Goal: Task Accomplishment & Management: Manage account settings

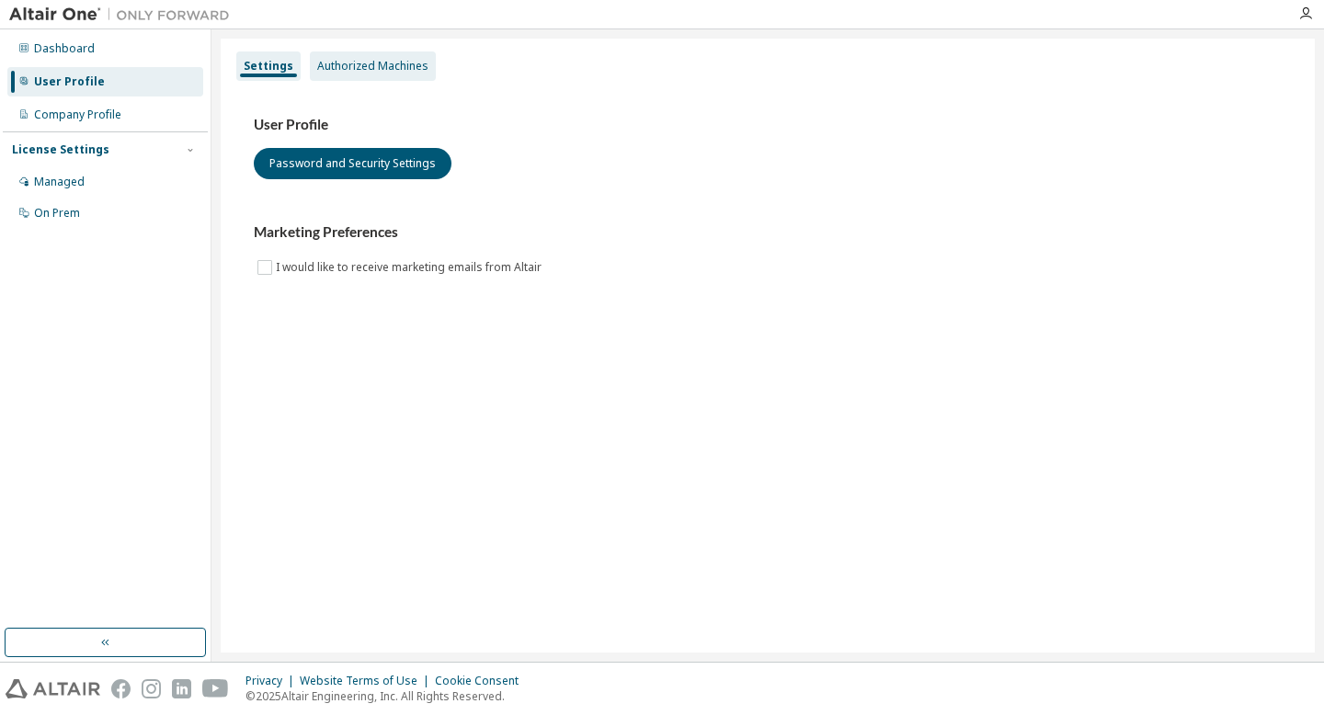
click at [328, 61] on div "Authorized Machines" at bounding box center [372, 66] width 111 height 15
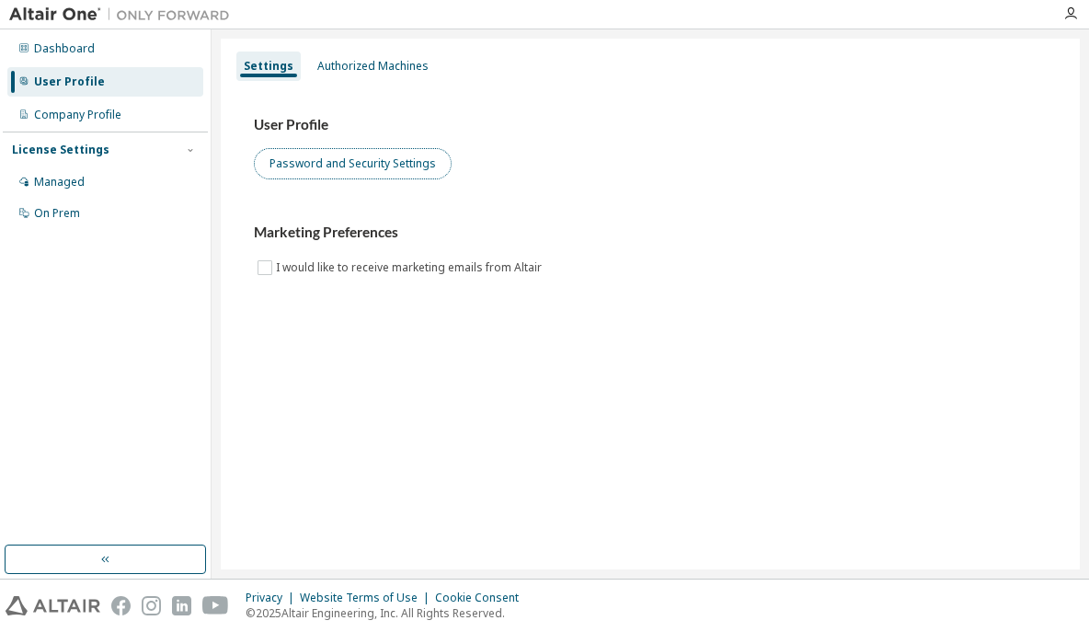
click at [400, 168] on button "Password and Security Settings" at bounding box center [353, 163] width 198 height 31
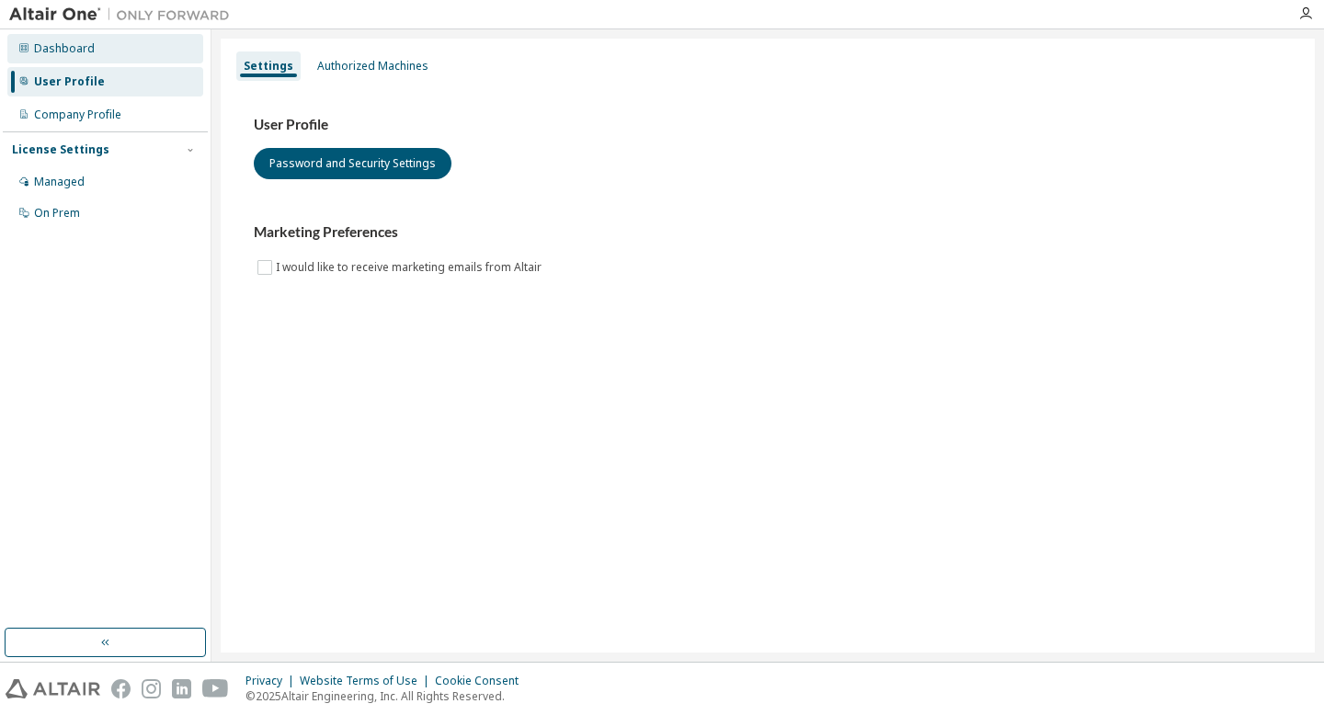
click at [70, 49] on div "Dashboard" at bounding box center [64, 48] width 61 height 15
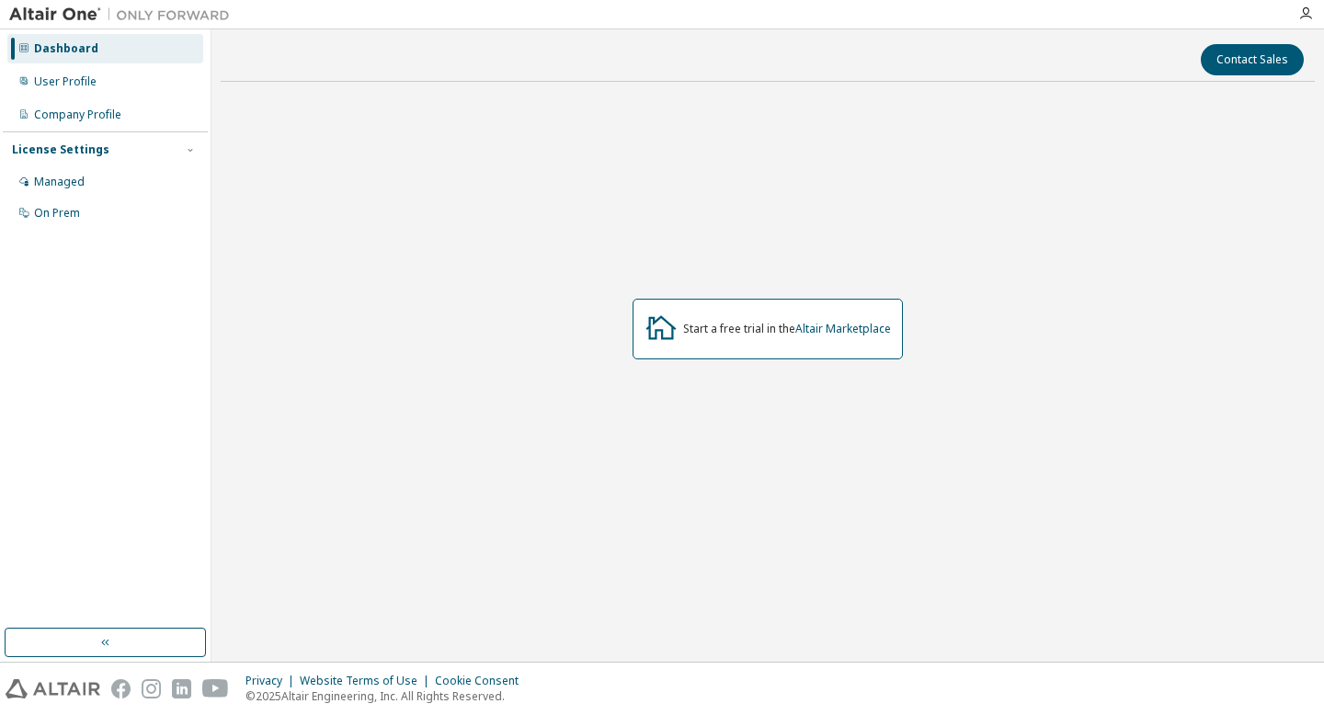
click at [690, 312] on div "Start a free trial in the Altair Marketplace" at bounding box center [768, 329] width 270 height 61
click at [683, 333] on div "Start a free trial in the Altair Marketplace" at bounding box center [787, 329] width 208 height 15
click at [69, 41] on div "Dashboard" at bounding box center [66, 48] width 64 height 15
click at [63, 77] on div "User Profile" at bounding box center [65, 81] width 63 height 15
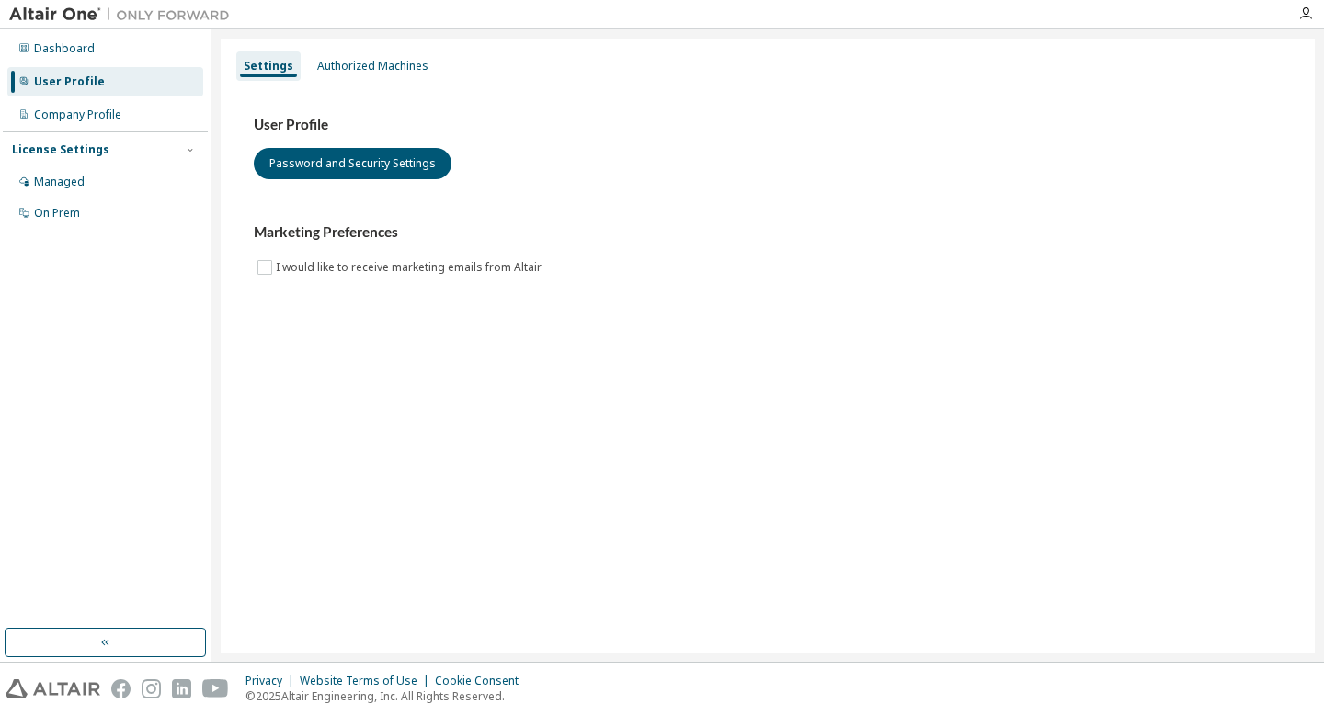
click at [124, 95] on div "User Profile" at bounding box center [105, 81] width 196 height 29
click at [357, 62] on div "Authorized Machines" at bounding box center [372, 66] width 111 height 15
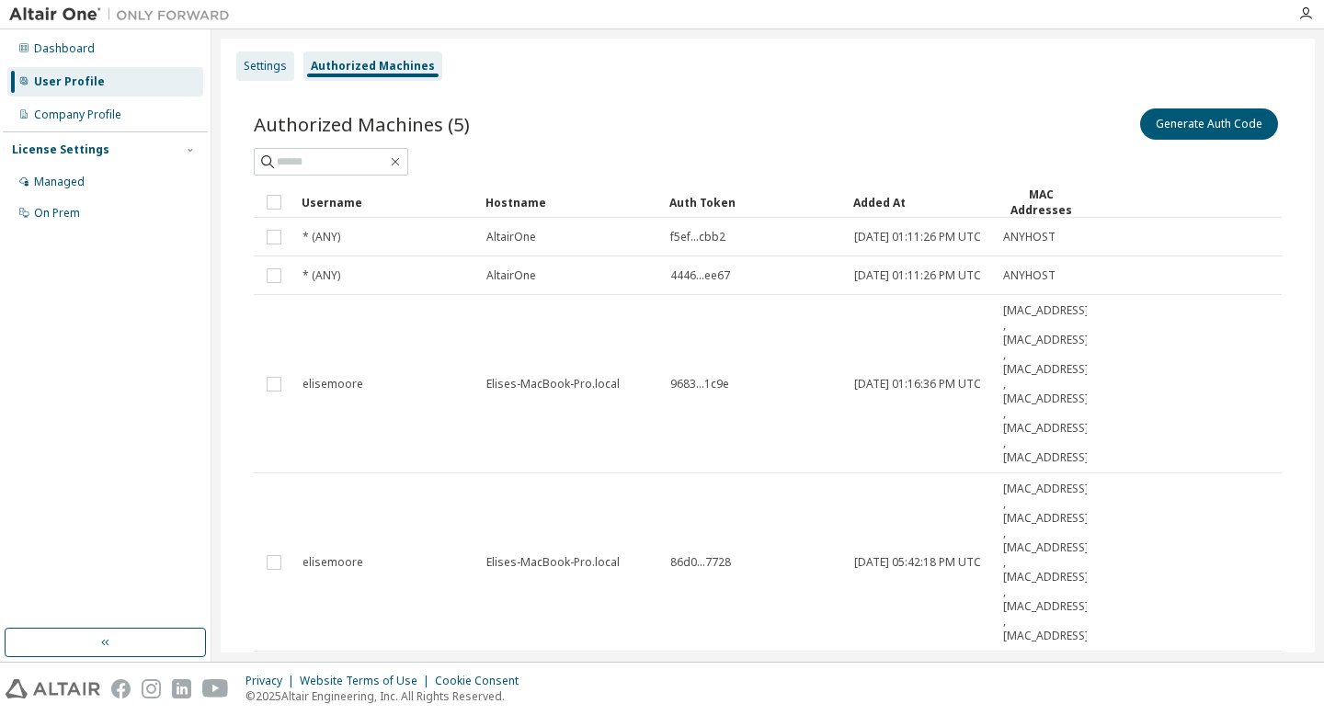
click at [245, 74] on div "Settings" at bounding box center [265, 65] width 58 height 29
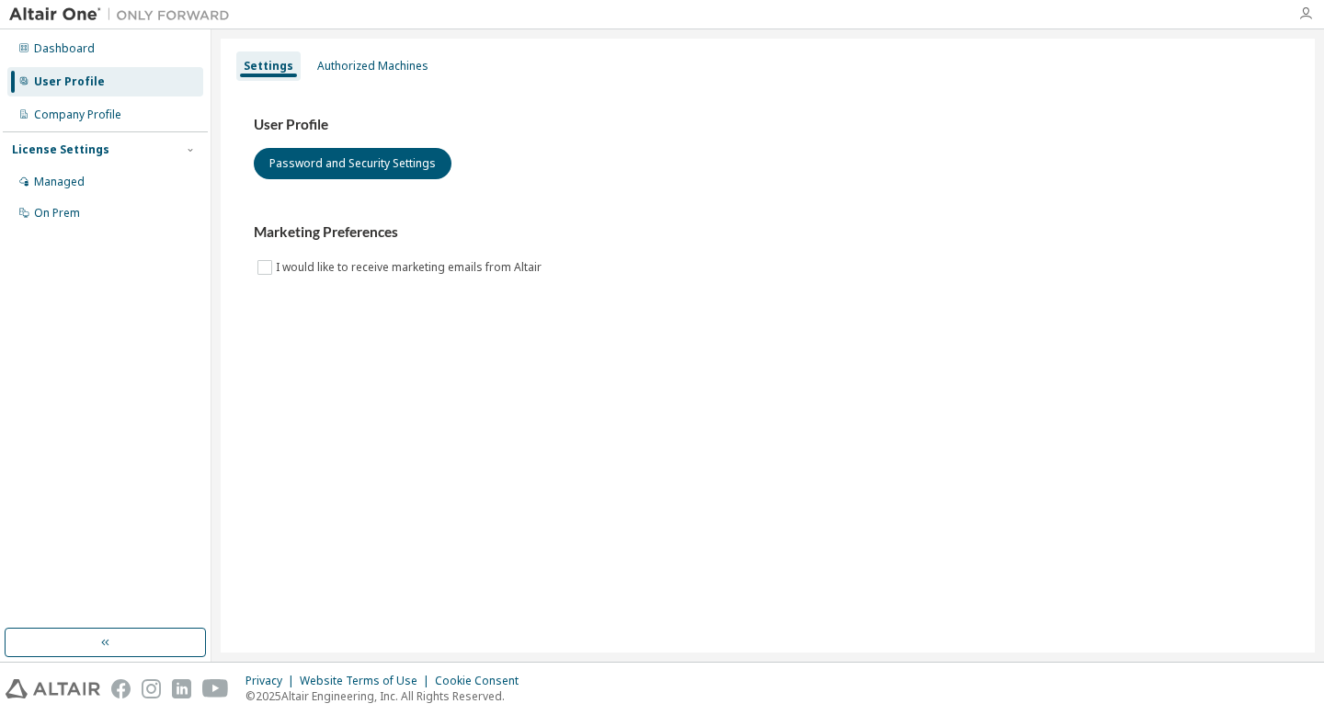
click at [1088, 15] on icon "button" at bounding box center [1305, 13] width 15 height 15
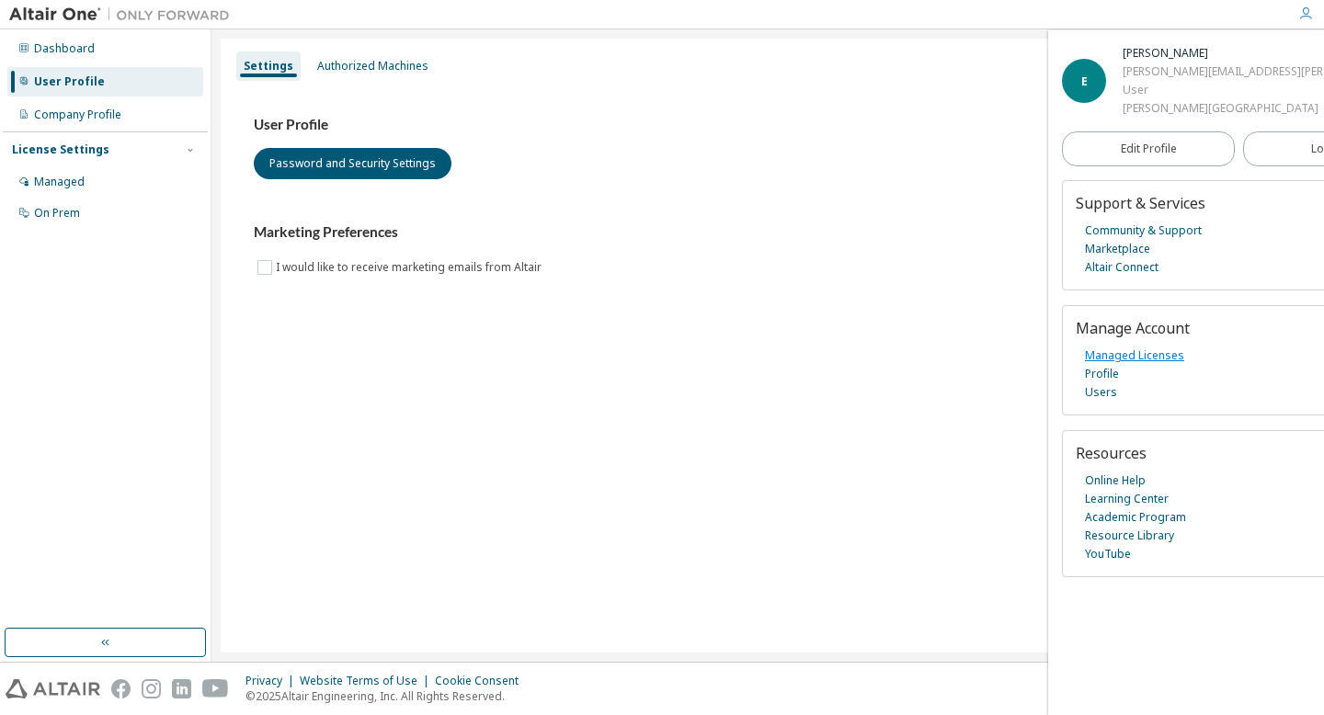
click at [1088, 357] on link "Managed Licenses" at bounding box center [1134, 356] width 99 height 18
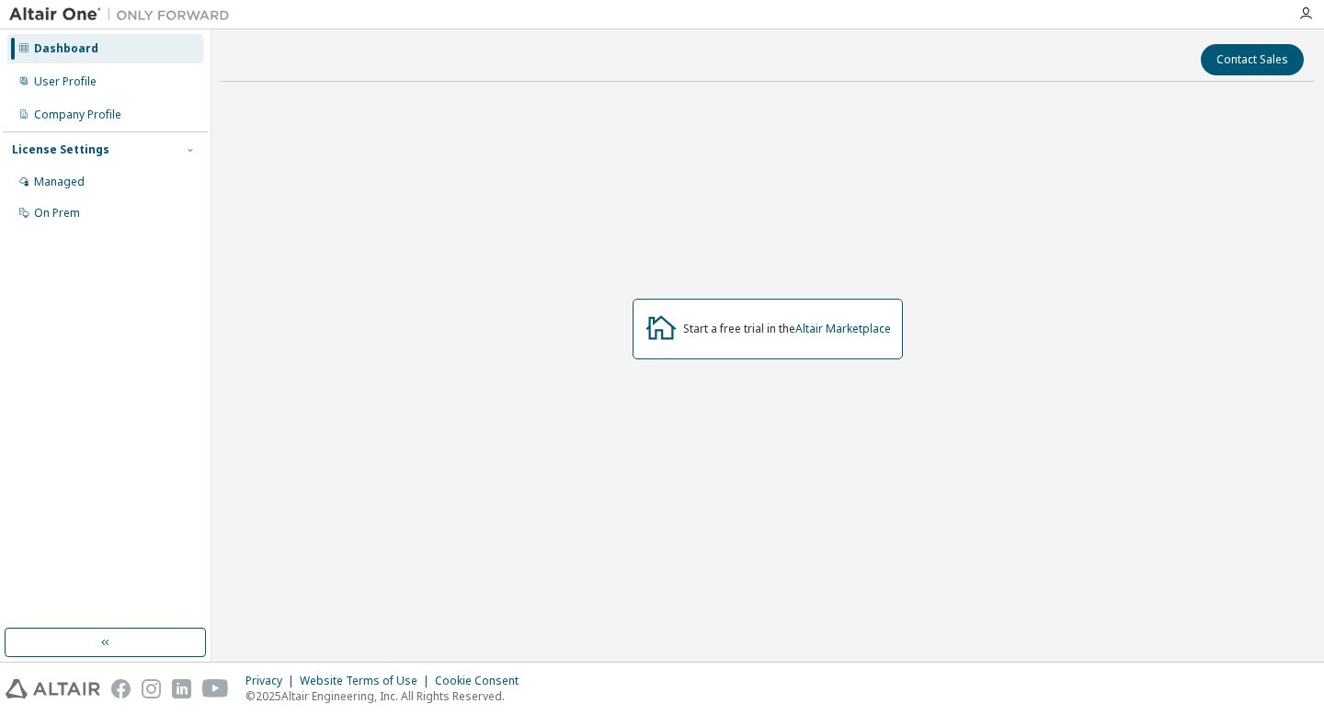
click at [1289, 9] on div at bounding box center [1305, 13] width 37 height 15
click at [1300, 13] on icon "button" at bounding box center [1305, 13] width 15 height 15
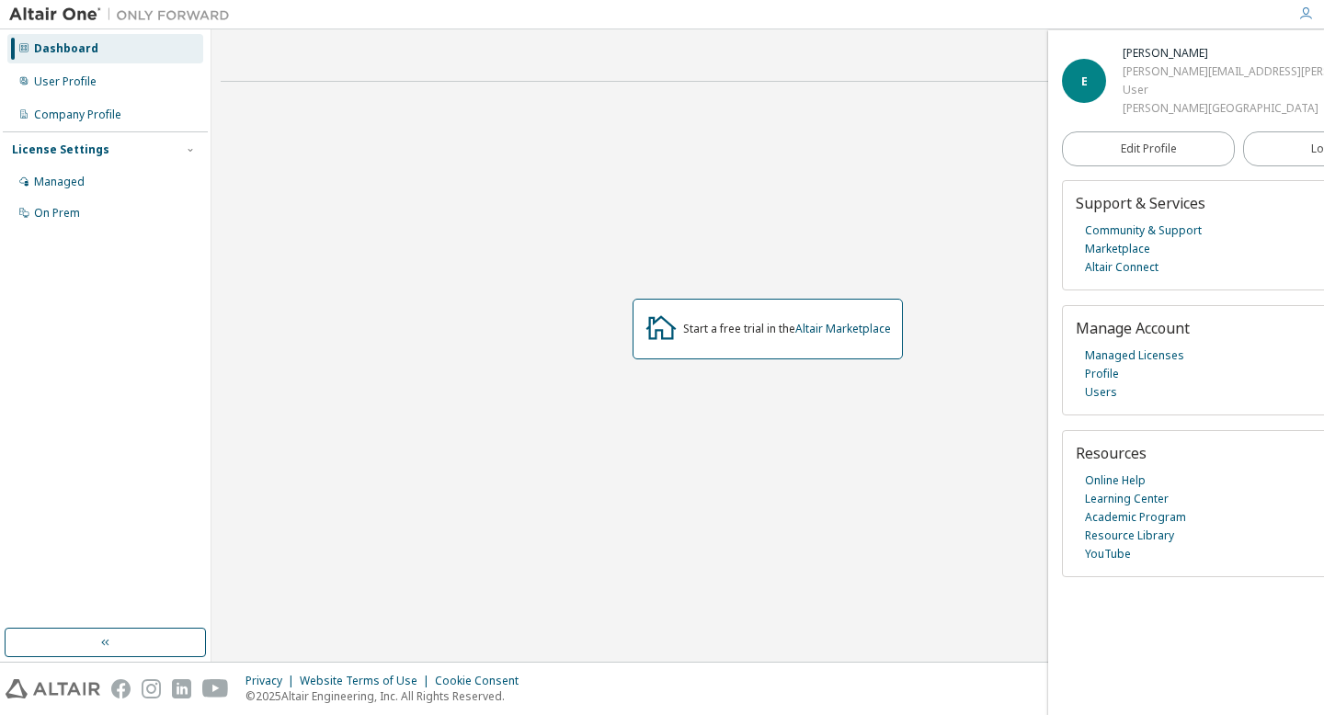
click at [1118, 325] on span "Manage Account" at bounding box center [1133, 328] width 114 height 20
click at [1159, 352] on link "Managed Licenses" at bounding box center [1134, 356] width 99 height 18
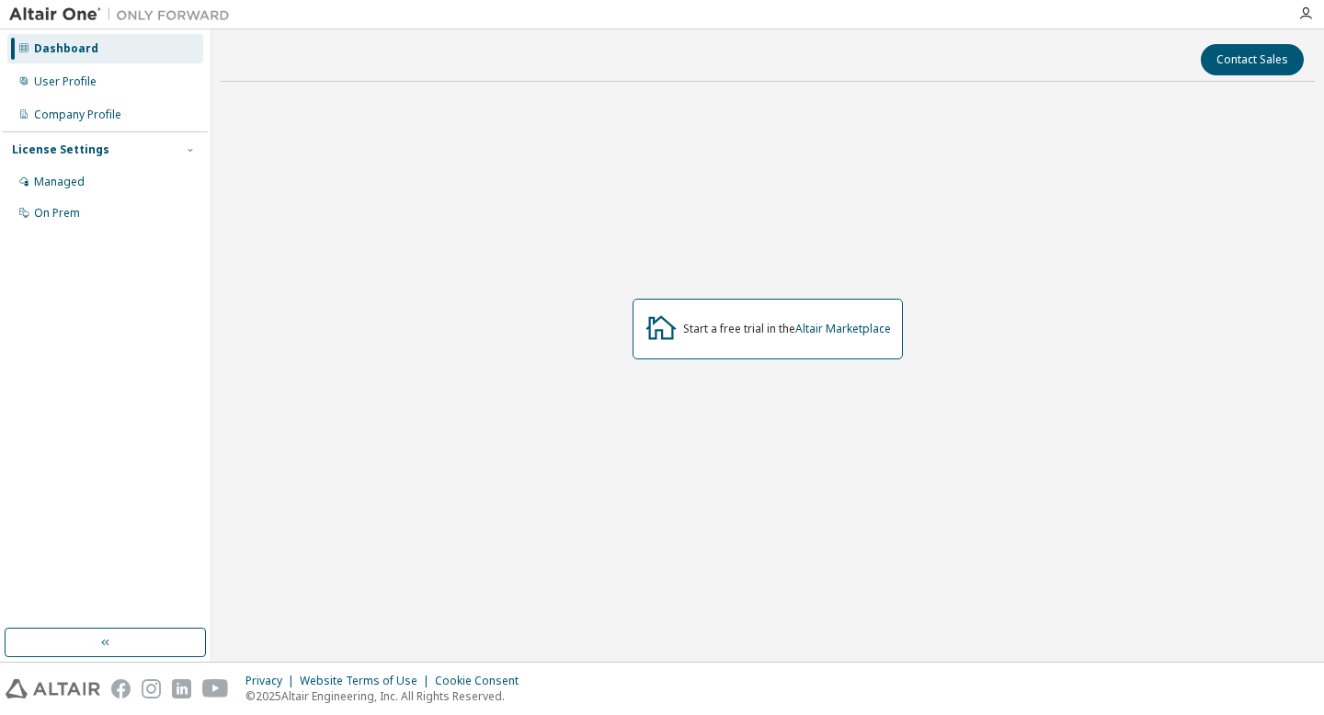
click at [736, 314] on div "Start a free trial in the Altair Marketplace" at bounding box center [768, 329] width 270 height 61
click at [818, 330] on link "Altair Marketplace" at bounding box center [843, 329] width 96 height 16
